Goal: Task Accomplishment & Management: Use online tool/utility

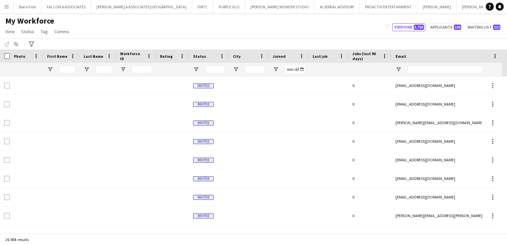
click at [69, 68] on input "First Name Filter Input" at bounding box center [67, 69] width 17 height 8
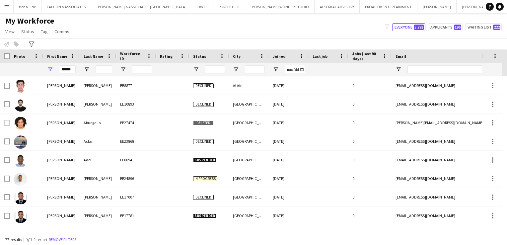
type input "******"
click at [99, 70] on input "Last Name Filter Input" at bounding box center [104, 69] width 17 height 8
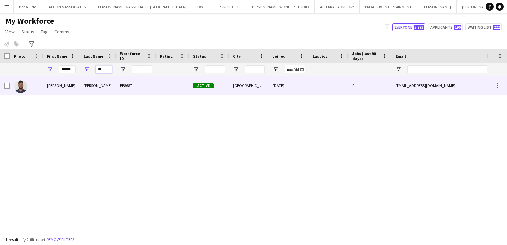
type input "**"
click at [187, 93] on div at bounding box center [172, 85] width 33 height 18
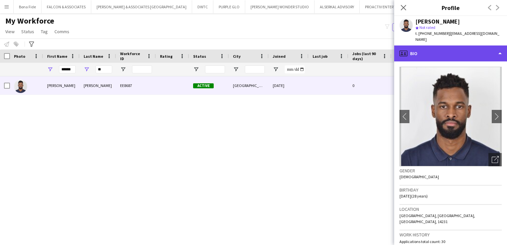
click at [470, 53] on div "profile Bio" at bounding box center [450, 53] width 113 height 16
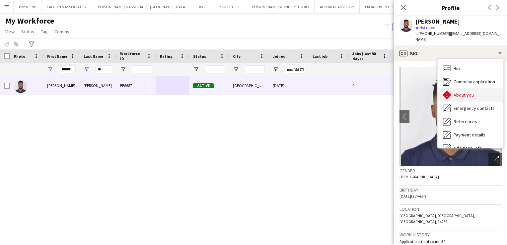
click at [463, 92] on span "About you" at bounding box center [464, 95] width 20 height 6
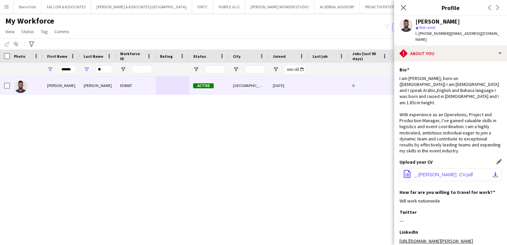
click at [453, 172] on span "_ [PERSON_NAME]. CV.pdf" at bounding box center [444, 174] width 58 height 5
click at [405, 9] on icon at bounding box center [403, 7] width 6 height 6
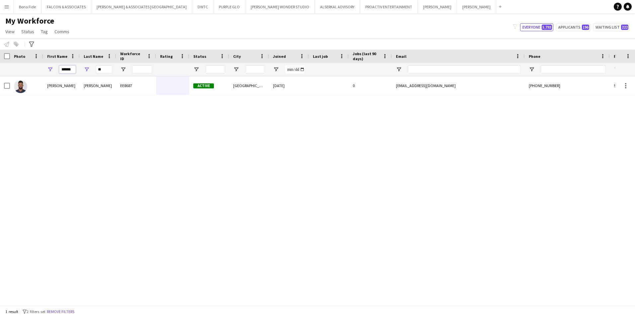
drag, startPoint x: 72, startPoint y: 68, endPoint x: 1, endPoint y: 59, distance: 71.2
click at [1, 59] on div "Workforce Details Photo First Name Age" at bounding box center [360, 62] width 720 height 27
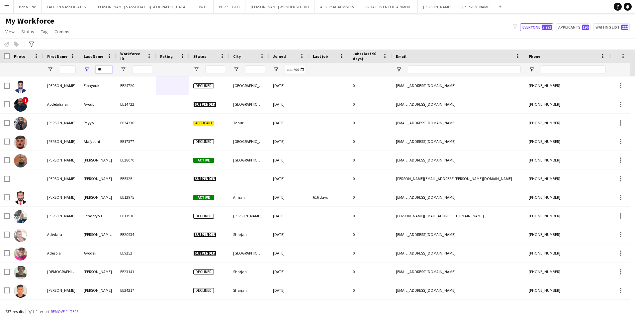
drag, startPoint x: 110, startPoint y: 71, endPoint x: 81, endPoint y: 74, distance: 29.4
click at [81, 74] on div "**" at bounding box center [98, 69] width 37 height 13
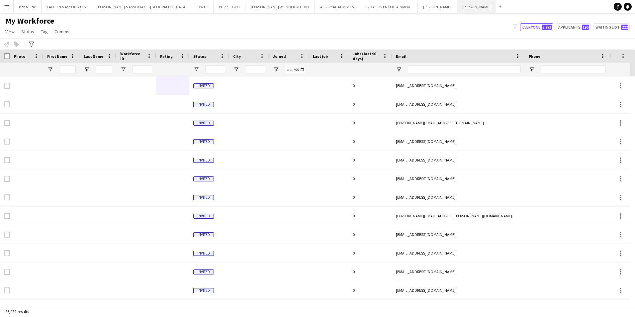
click at [457, 10] on button "[PERSON_NAME] Close" at bounding box center [476, 6] width 39 height 13
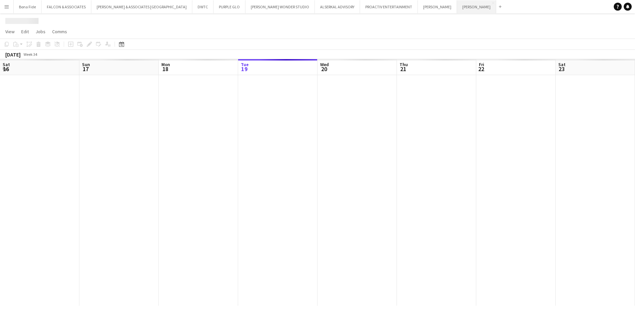
scroll to position [0, 159]
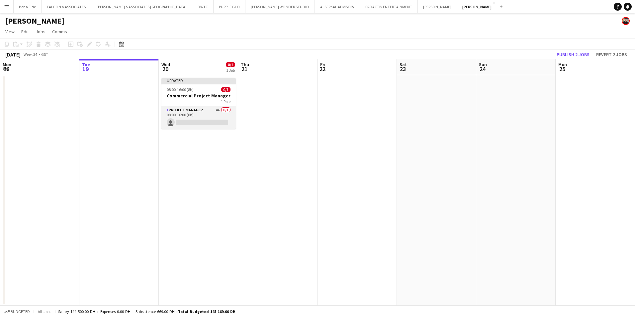
click at [201, 106] on app-card-role "Project Manager 4A 0/1 08:00-16:00 (8h) single-neutral-actions" at bounding box center [198, 117] width 74 height 23
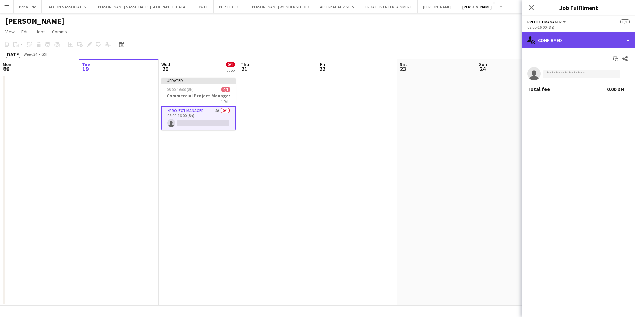
click at [507, 36] on div "single-neutral-actions-check-2 Confirmed" at bounding box center [578, 40] width 113 height 16
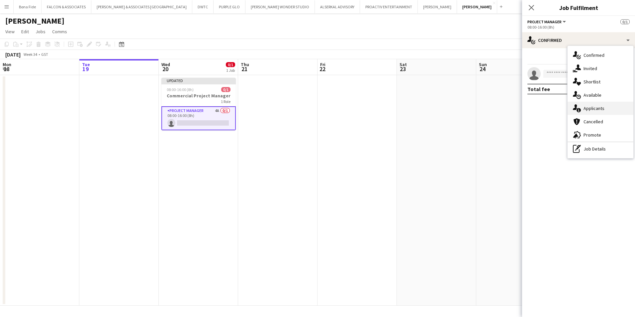
click at [507, 111] on div "single-neutral-actions-information Applicants" at bounding box center [600, 108] width 66 height 13
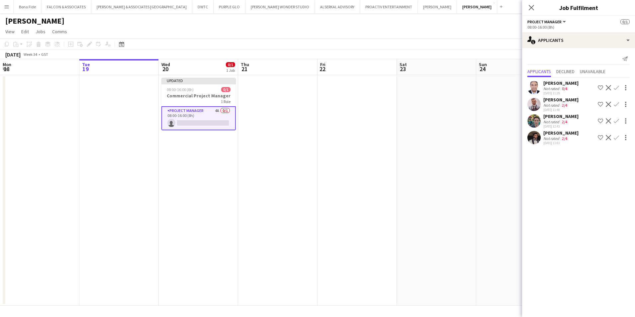
click at [507, 118] on div "[PERSON_NAME] Not rated 2/4 [DATE] 12:43 Shortlist crew Decline Confirm" at bounding box center [578, 120] width 113 height 15
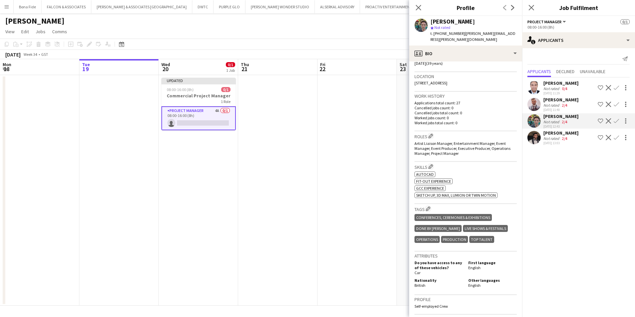
scroll to position [0, 0]
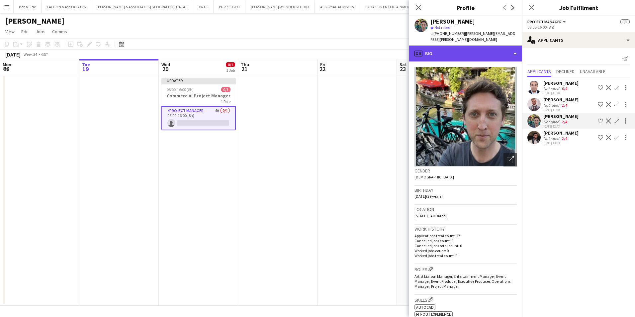
click at [460, 45] on div "profile Bio" at bounding box center [465, 53] width 113 height 16
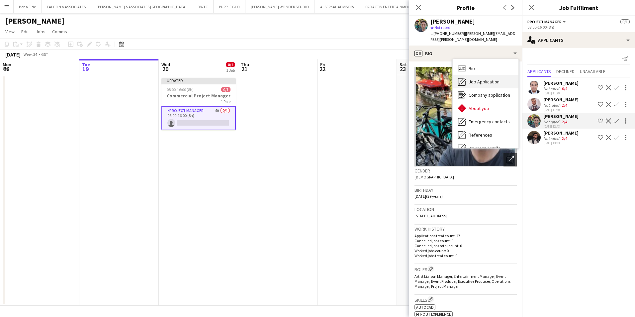
click at [491, 79] on span "Job Application" at bounding box center [483, 82] width 31 height 6
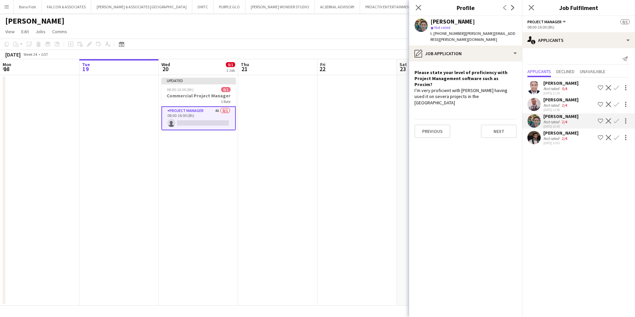
click at [477, 61] on app-crew-profile-role-application "Please state your level of proficiency with Project Management software such as…" at bounding box center [465, 188] width 113 height 255
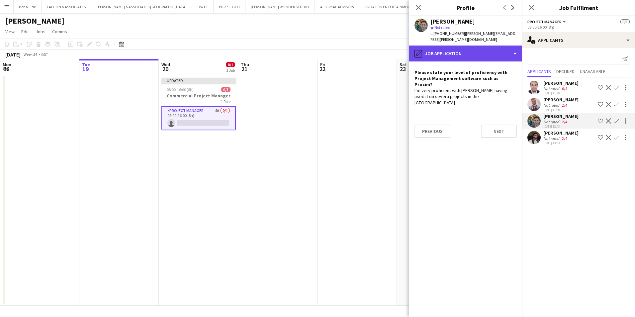
click at [477, 50] on div "pencil4 Job Application" at bounding box center [465, 53] width 113 height 16
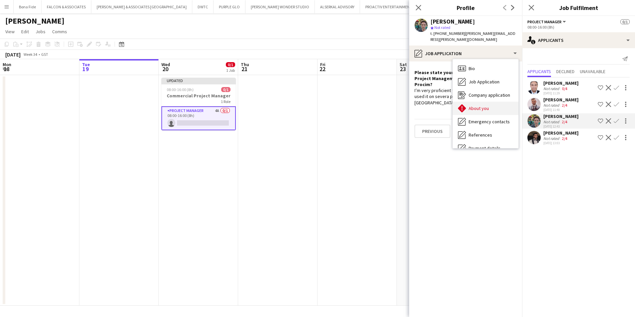
click at [488, 102] on div "About you About you" at bounding box center [485, 108] width 66 height 13
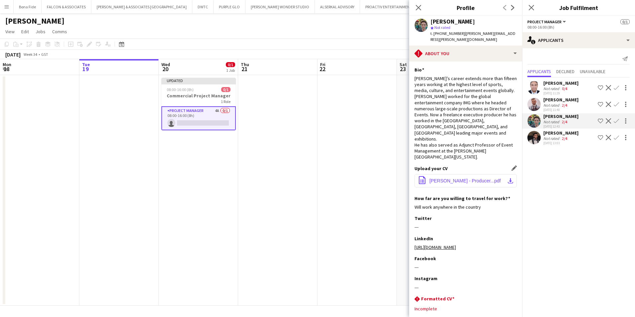
click at [483, 178] on span "[PERSON_NAME] - Producer...pdf" at bounding box center [464, 180] width 71 height 5
click at [507, 135] on div "[PERSON_NAME]" at bounding box center [560, 133] width 35 height 6
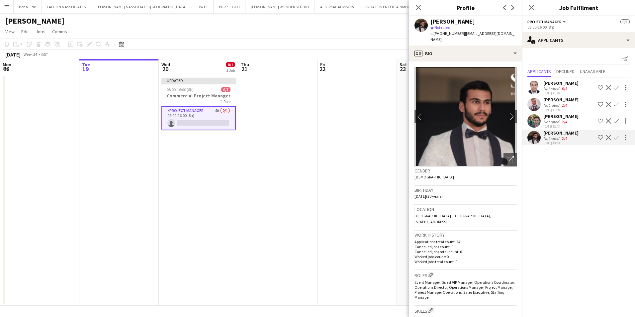
click at [484, 61] on app-crew-profile-bio "chevron-left chevron-right Open photos pop-in Gender [DEMOGRAPHIC_DATA] Birthda…" at bounding box center [465, 188] width 113 height 255
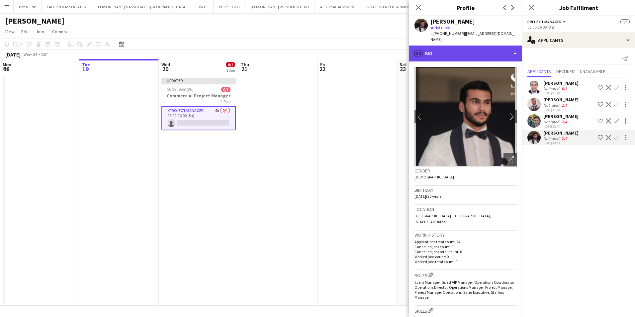
click at [485, 53] on div "profile Bio" at bounding box center [465, 53] width 113 height 16
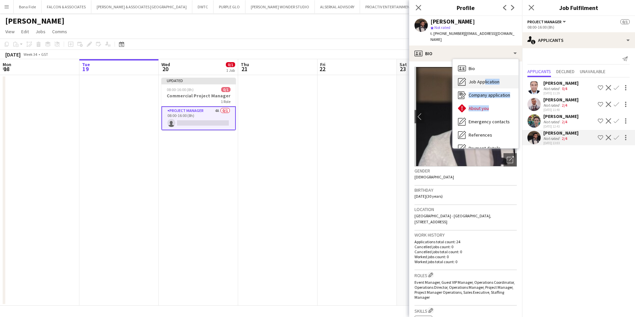
drag, startPoint x: 486, startPoint y: 104, endPoint x: 483, endPoint y: 79, distance: 25.4
click at [483, 79] on div "Bio Bio Job Application Job Application Company application Company application…" at bounding box center [485, 103] width 66 height 89
drag, startPoint x: 483, startPoint y: 79, endPoint x: 472, endPoint y: 79, distance: 11.3
click at [472, 79] on div "Job Application Job Application" at bounding box center [485, 81] width 66 height 13
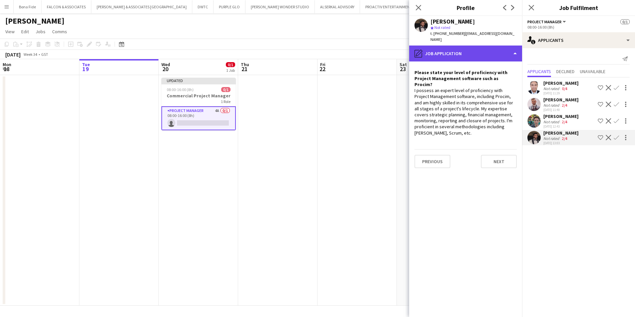
click at [507, 47] on div "pencil4 Job Application" at bounding box center [465, 53] width 113 height 16
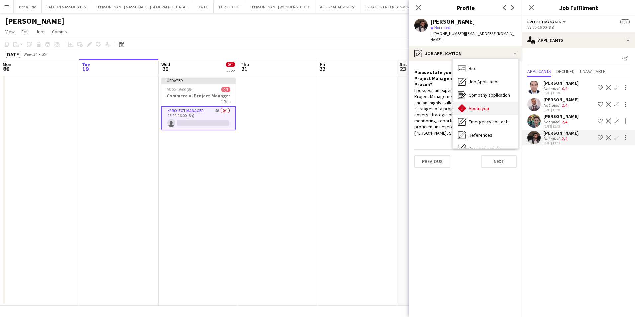
click at [498, 102] on div "About you About you" at bounding box center [485, 108] width 66 height 13
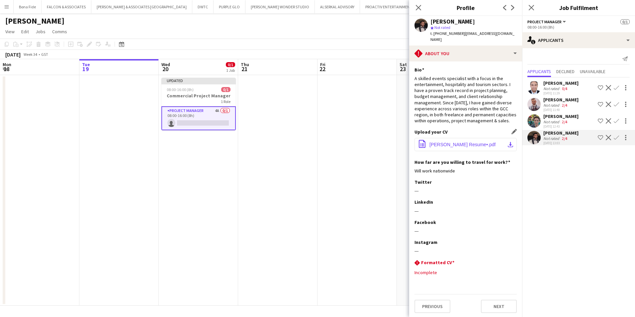
click at [468, 143] on button "office-file-sheet [PERSON_NAME] Resume•.pdf download-bottom" at bounding box center [465, 144] width 102 height 13
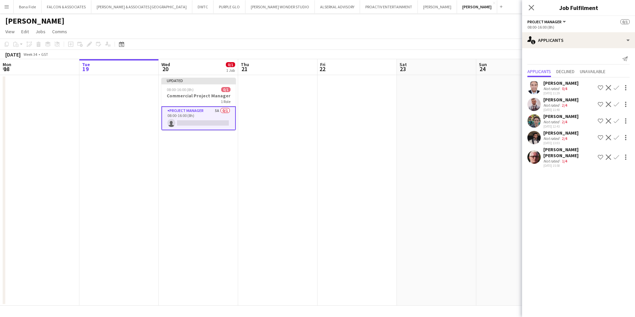
scroll to position [0, 159]
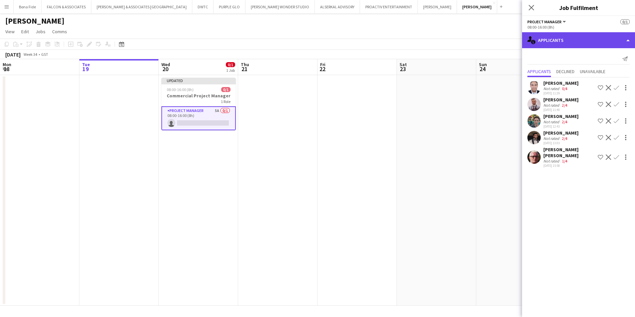
click at [507, 42] on div "single-neutral-actions-information Applicants" at bounding box center [578, 40] width 113 height 16
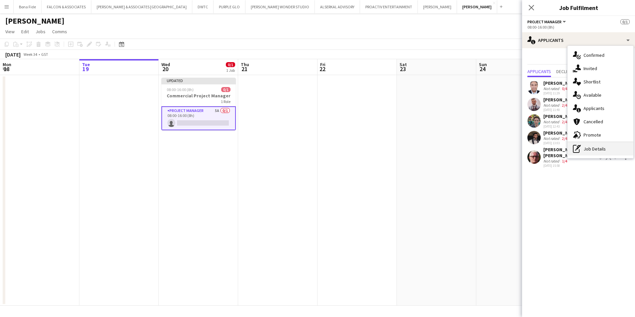
click at [507, 147] on div "pen-write Job Details" at bounding box center [600, 148] width 66 height 13
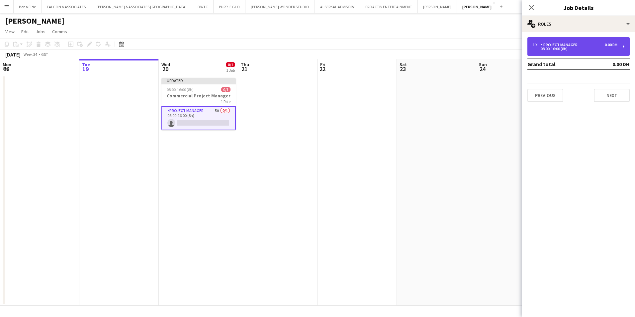
click at [507, 50] on div "08:00-16:00 (8h)" at bounding box center [574, 48] width 85 height 3
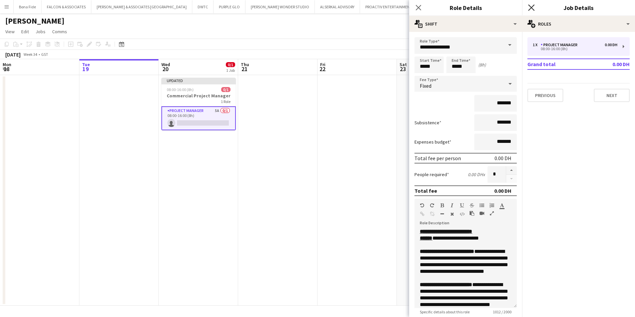
click at [507, 8] on icon "Close pop-in" at bounding box center [531, 7] width 6 height 6
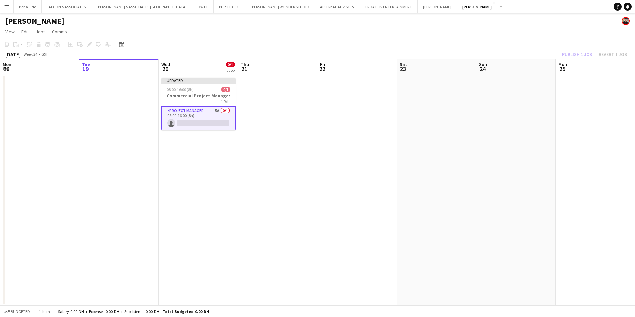
click at [176, 116] on app-card-role "Project Manager 5A 0/1 08:00-16:00 (8h) single-neutral-actions" at bounding box center [198, 118] width 74 height 24
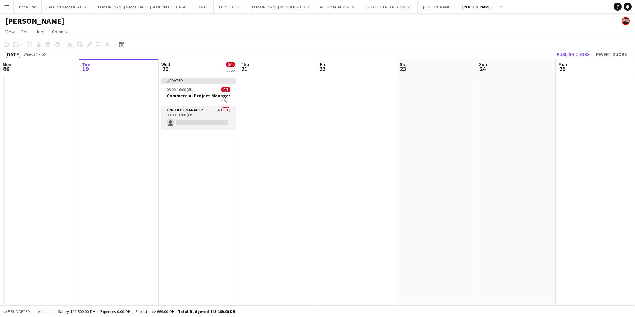
click at [186, 113] on app-card-role "Project Manager 5A 0/1 08:00-16:00 (8h) single-neutral-actions" at bounding box center [198, 117] width 74 height 23
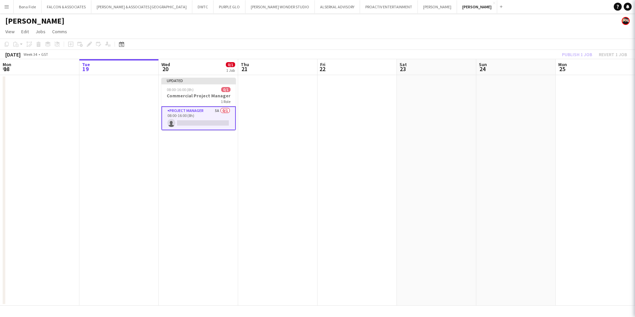
scroll to position [0, 159]
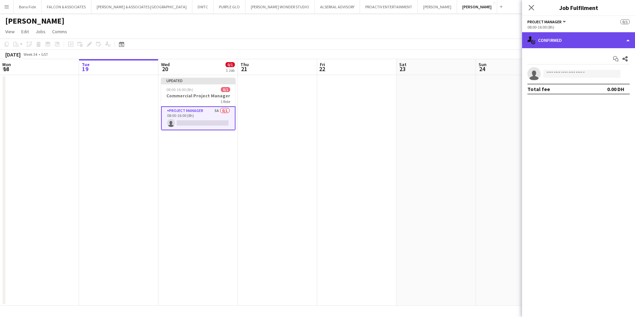
click at [507, 37] on div "single-neutral-actions-check-2 Confirmed" at bounding box center [578, 40] width 113 height 16
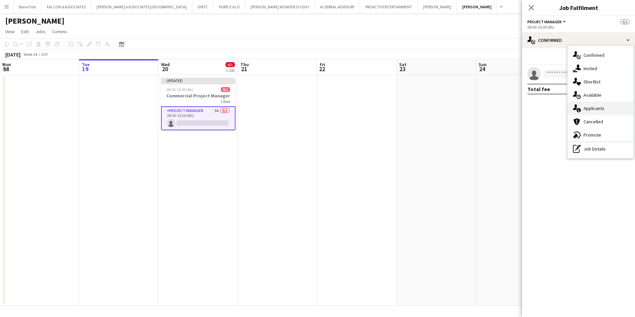
click at [507, 112] on div "single-neutral-actions-information Applicants" at bounding box center [600, 108] width 66 height 13
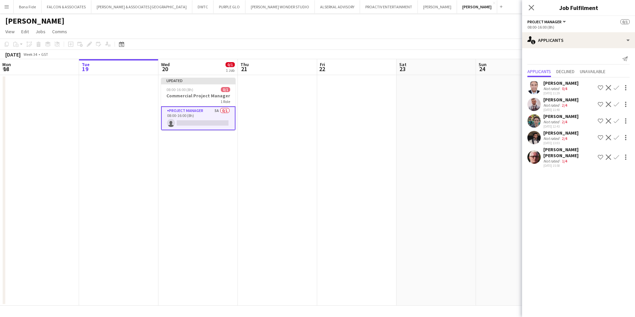
click at [507, 115] on div "[PERSON_NAME]" at bounding box center [560, 116] width 35 height 6
